Goal: Information Seeking & Learning: Learn about a topic

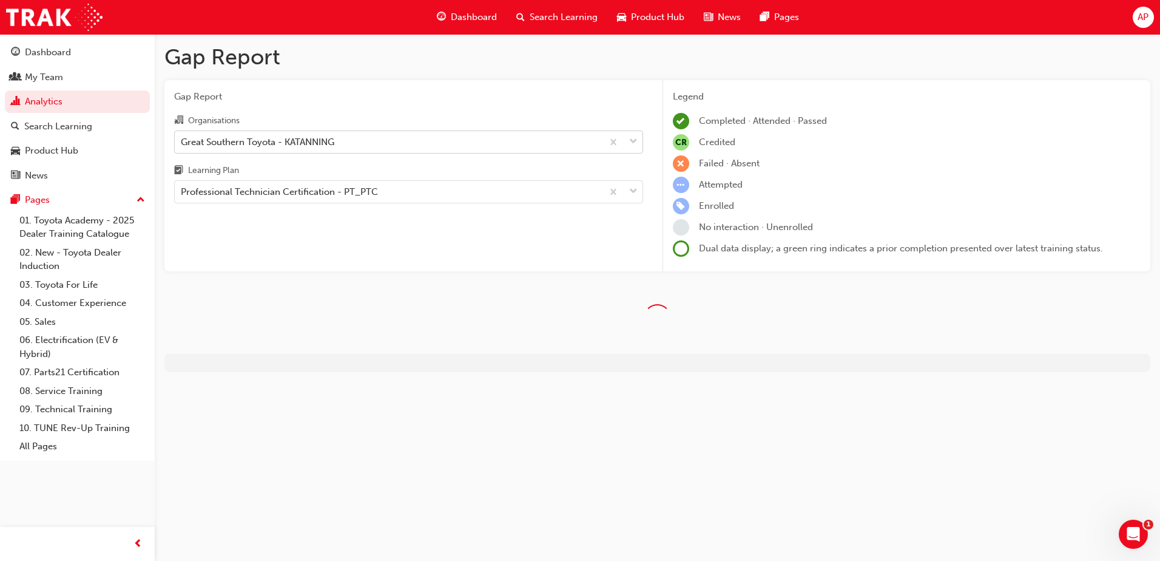
click at [365, 139] on div "Great Southern Toyota - KATANNING" at bounding box center [389, 141] width 428 height 21
click at [182, 139] on input "Organisations Great Southern Toyota - KATANNING" at bounding box center [181, 141] width 1 height 10
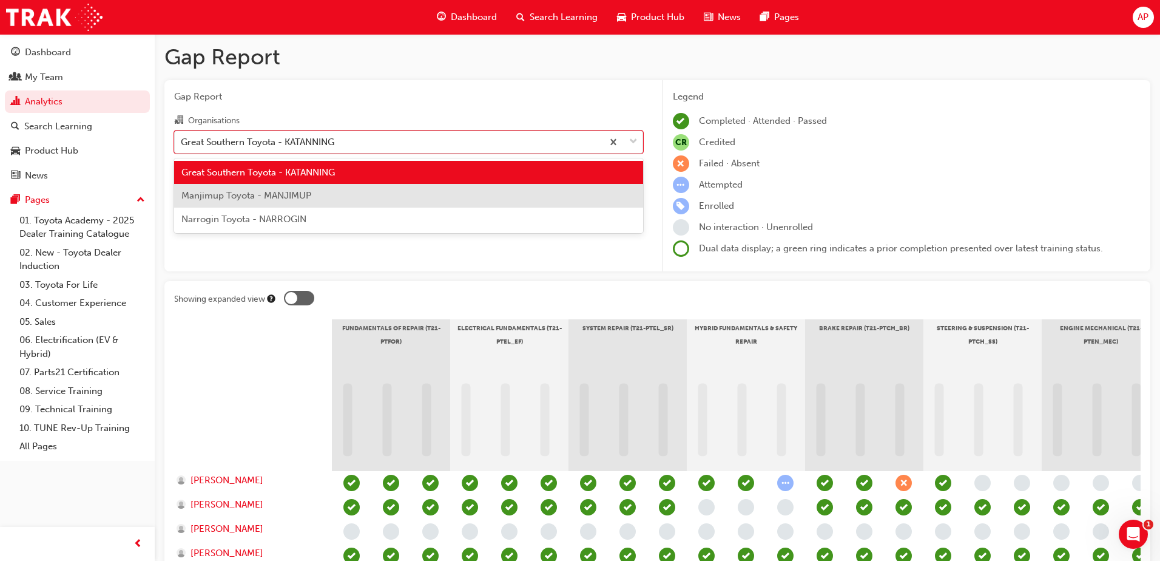
click at [327, 189] on div "Manjimup Toyota - MANJIMUP" at bounding box center [408, 196] width 469 height 24
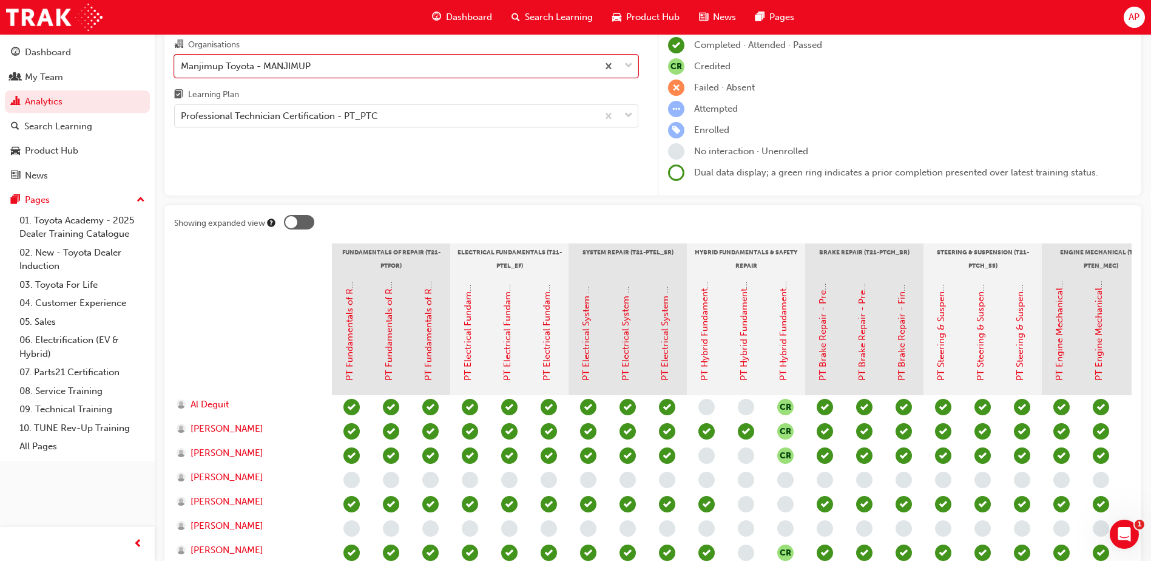
scroll to position [61, 0]
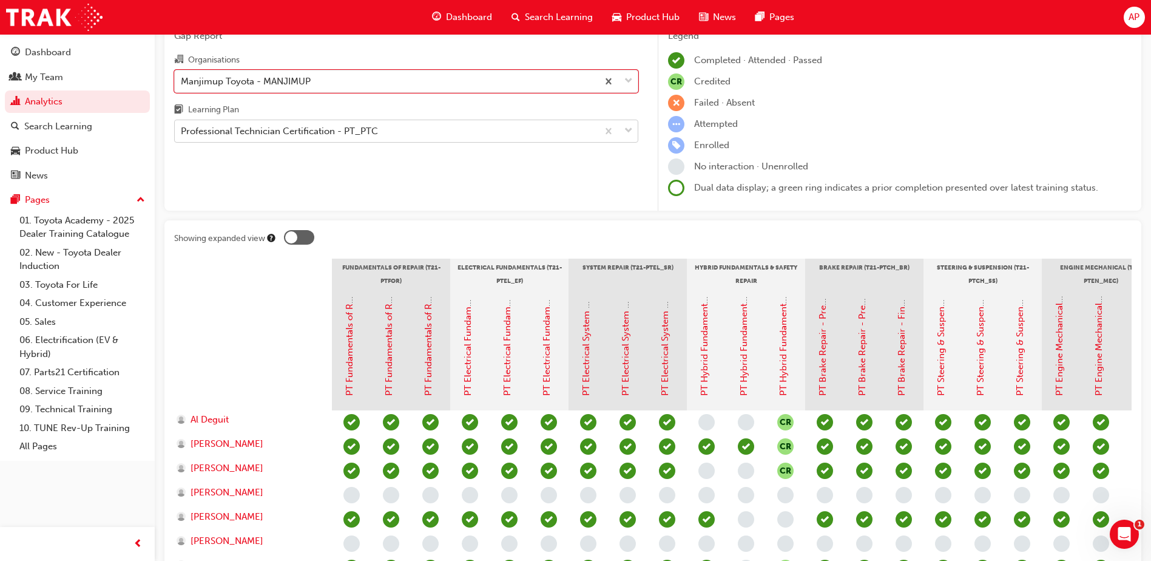
click at [479, 129] on div "Professional Technician Certification - PT_PTC" at bounding box center [386, 131] width 423 height 21
click at [182, 129] on input "Learning Plan Professional Technician Certification - PT_PTC" at bounding box center [181, 131] width 1 height 10
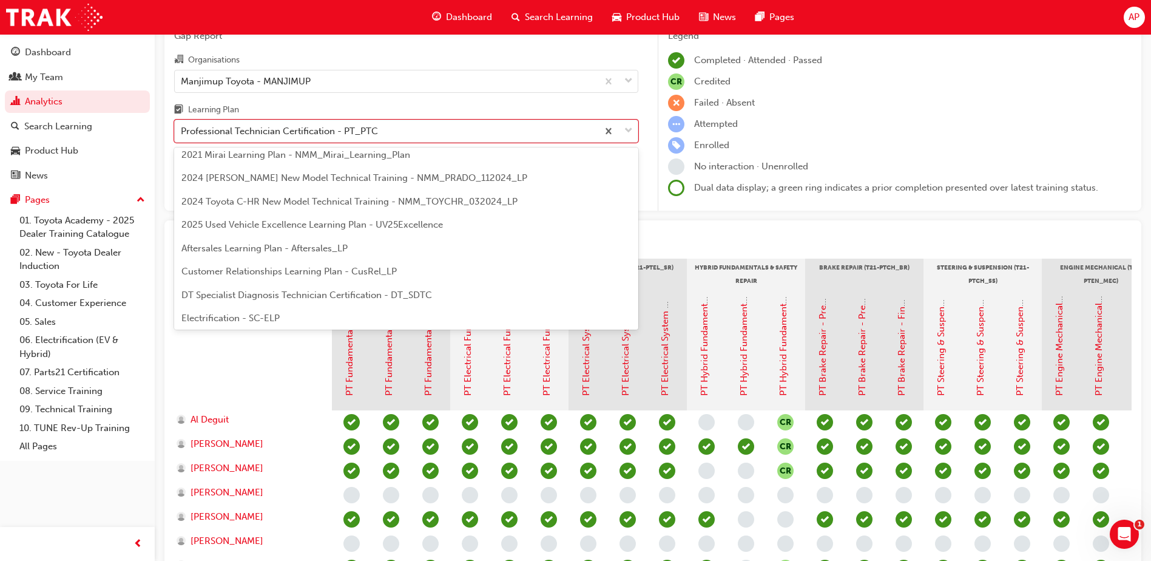
scroll to position [23, 0]
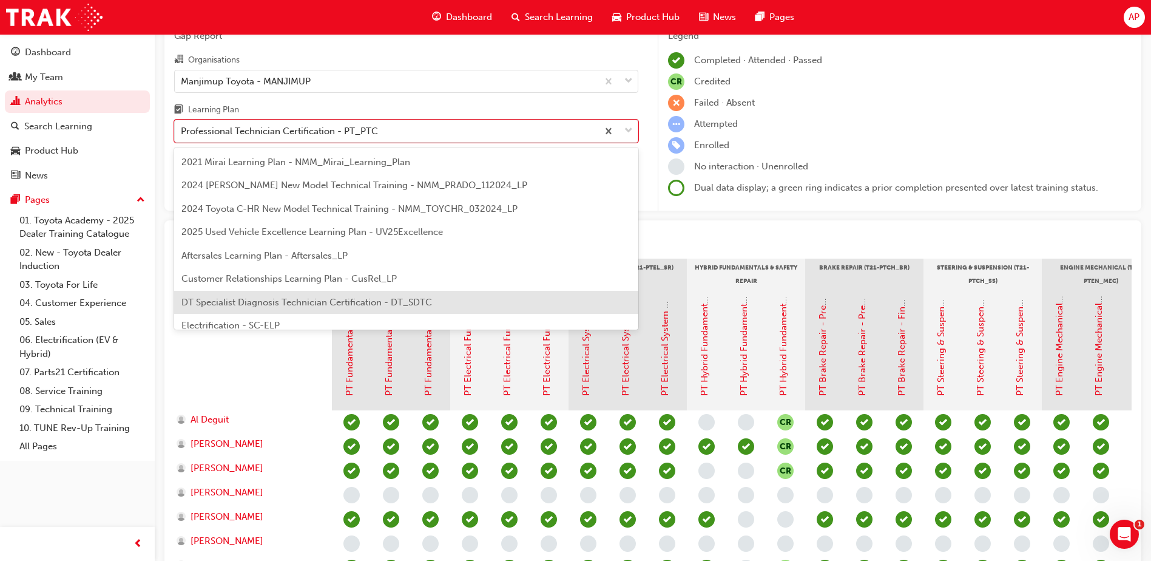
click at [435, 296] on div "DT Specialist Diagnosis Technician Certification - DT_SDTC" at bounding box center [406, 303] width 464 height 24
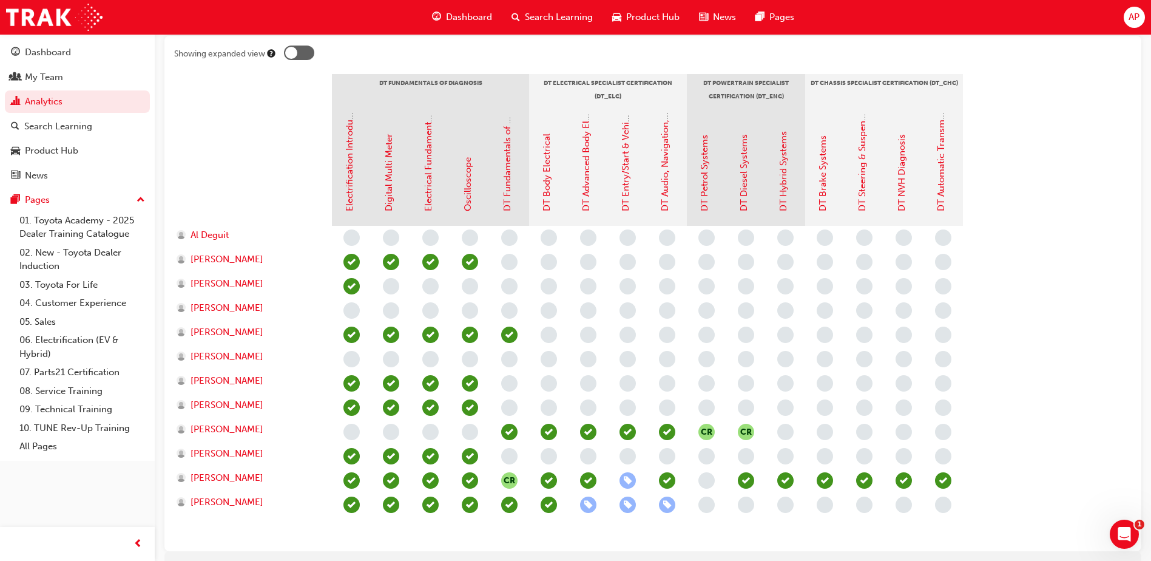
scroll to position [258, 0]
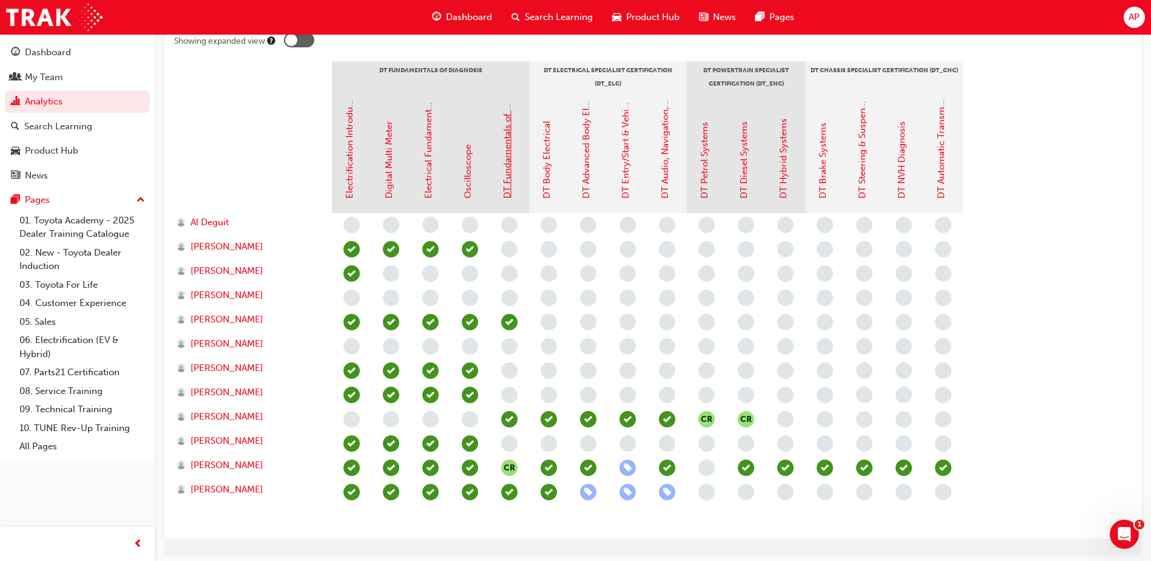
click at [507, 167] on link "DT Fundamentals of Diagnosis" at bounding box center [507, 134] width 11 height 129
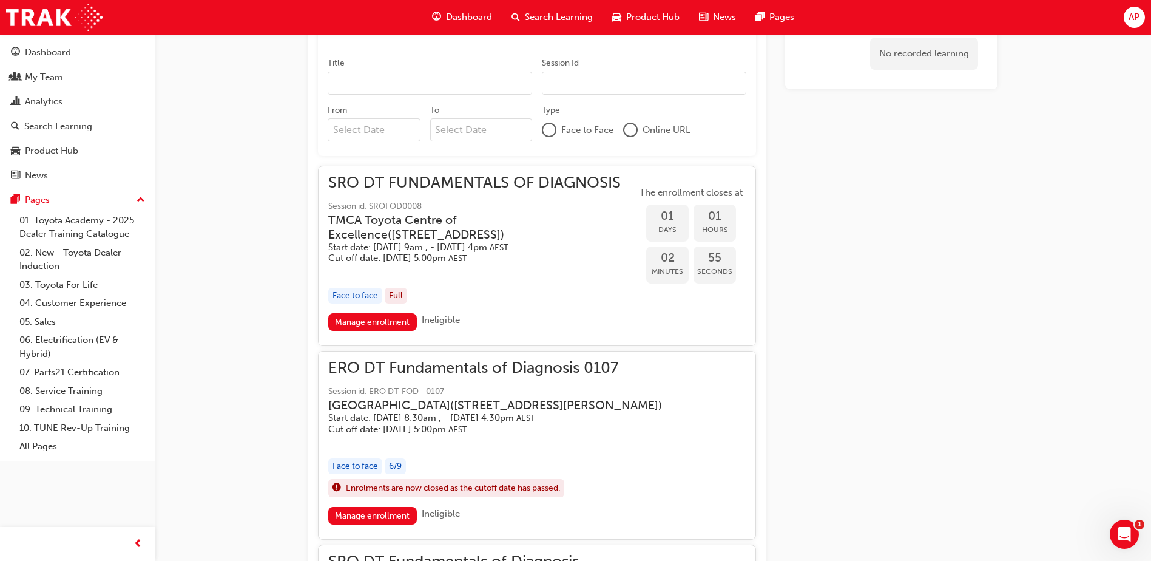
scroll to position [880, 0]
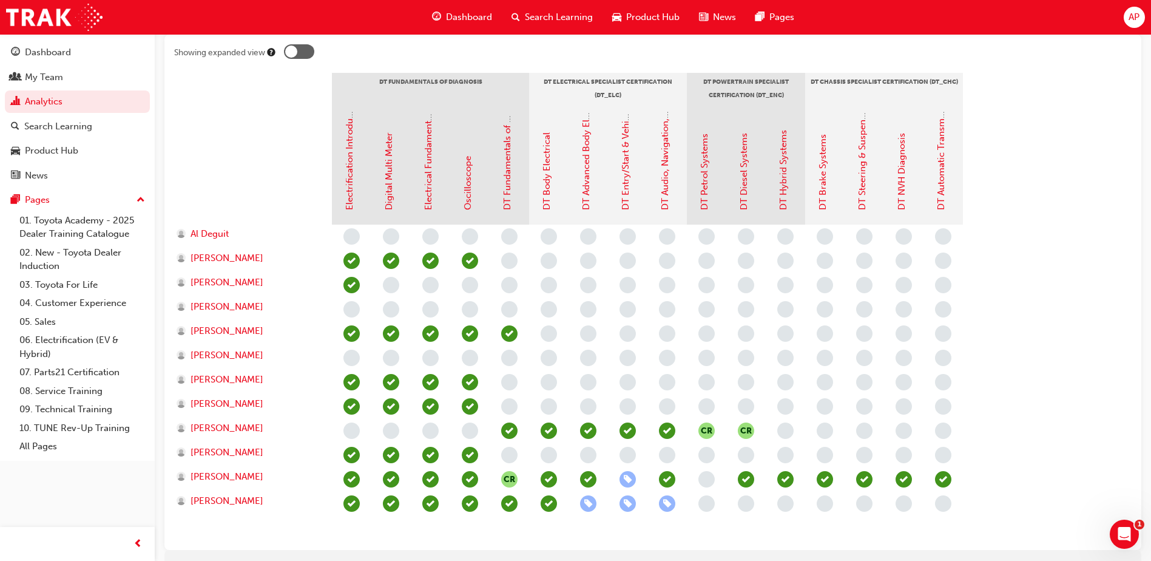
scroll to position [243, 0]
